Goal: Task Accomplishment & Management: Use online tool/utility

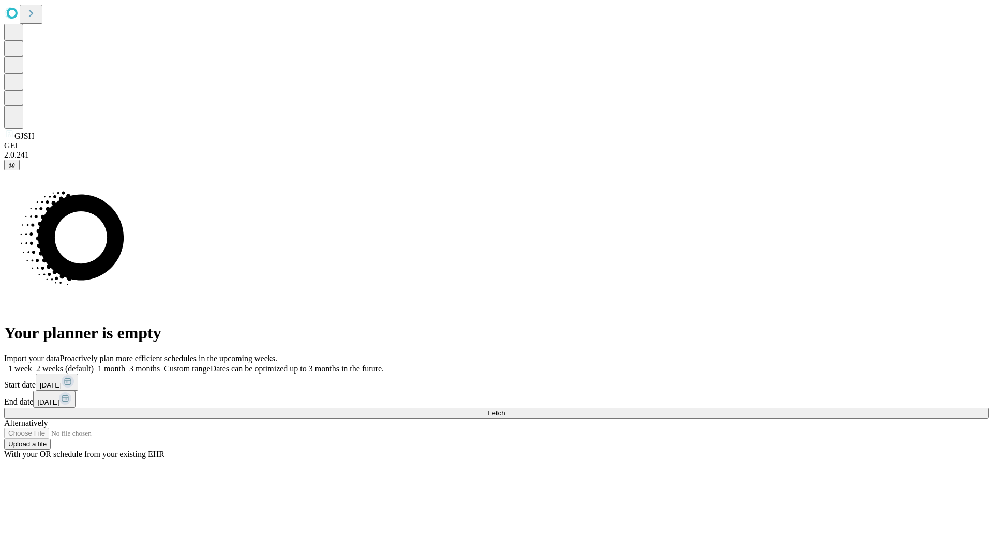
click at [505, 409] on span "Fetch" at bounding box center [496, 413] width 17 height 8
